Goal: Complete application form: Complete application form

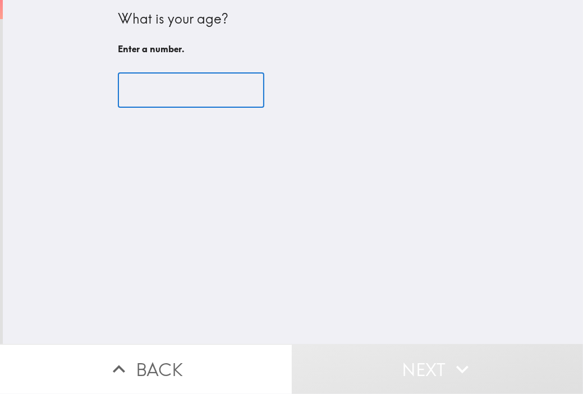
type input "4"
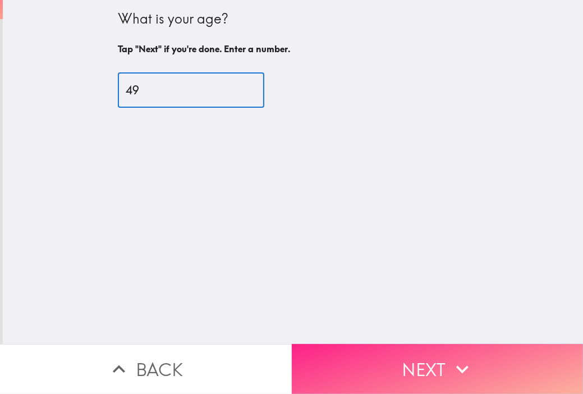
type input "49"
click at [451, 362] on icon "button" at bounding box center [462, 369] width 25 height 25
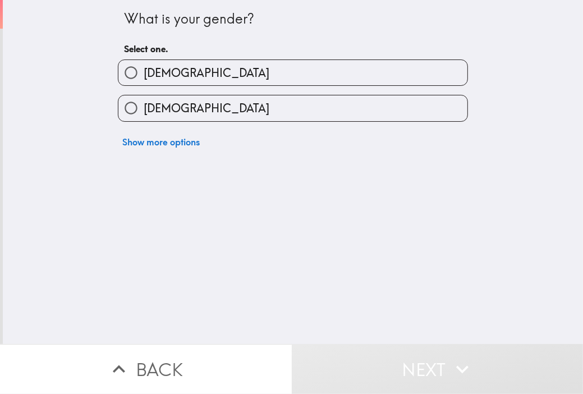
click at [234, 76] on label "[DEMOGRAPHIC_DATA]" at bounding box center [292, 72] width 349 height 25
click at [144, 76] on input "[DEMOGRAPHIC_DATA]" at bounding box center [130, 72] width 25 height 25
radio input "true"
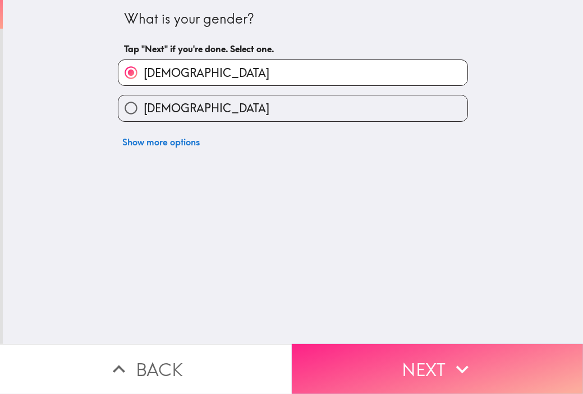
click at [422, 365] on button "Next" at bounding box center [438, 369] width 292 height 50
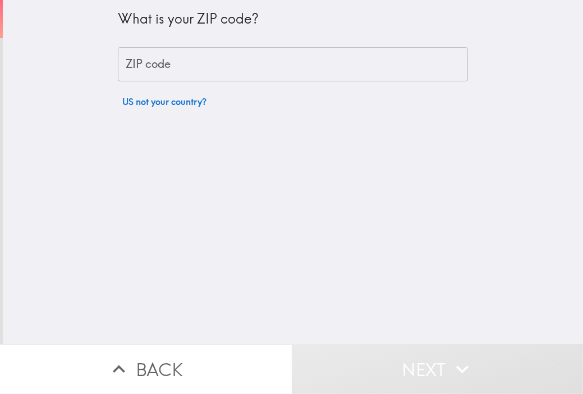
click at [227, 59] on input "ZIP code" at bounding box center [293, 64] width 350 height 35
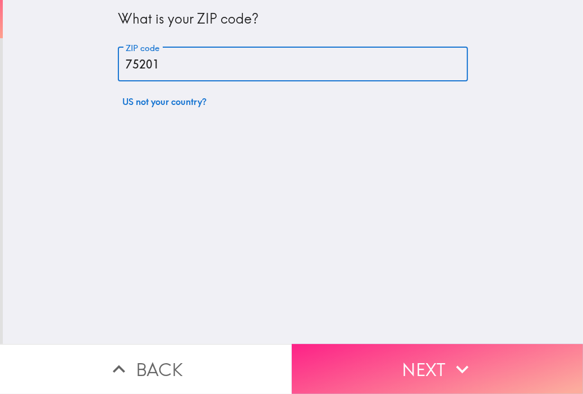
type input "75201"
click at [431, 364] on button "Next" at bounding box center [438, 369] width 292 height 50
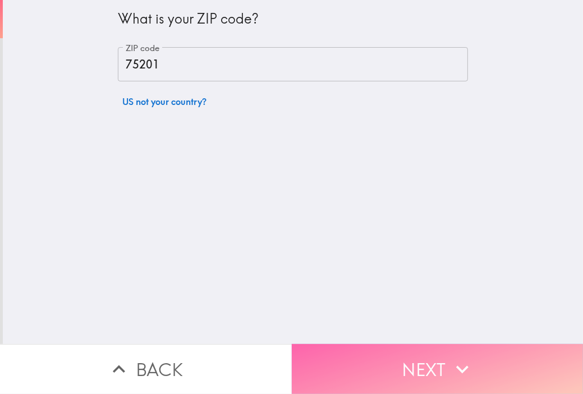
click at [434, 368] on button "Next" at bounding box center [438, 369] width 292 height 50
